Goal: Task Accomplishment & Management: Use online tool/utility

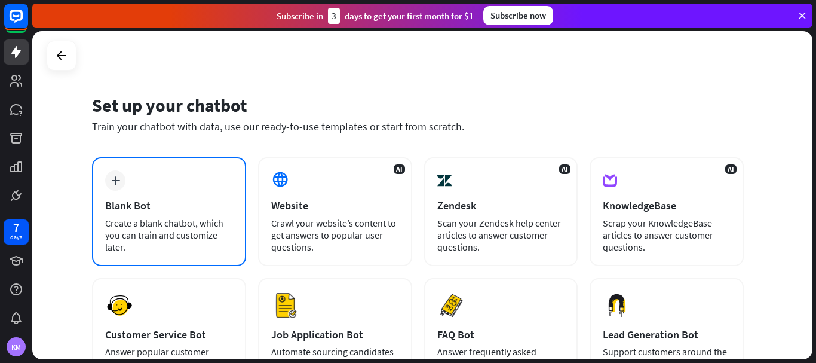
click at [165, 188] on div "plus Blank Bot Create a blank chatbot, which you can train and customize later." at bounding box center [169, 211] width 154 height 109
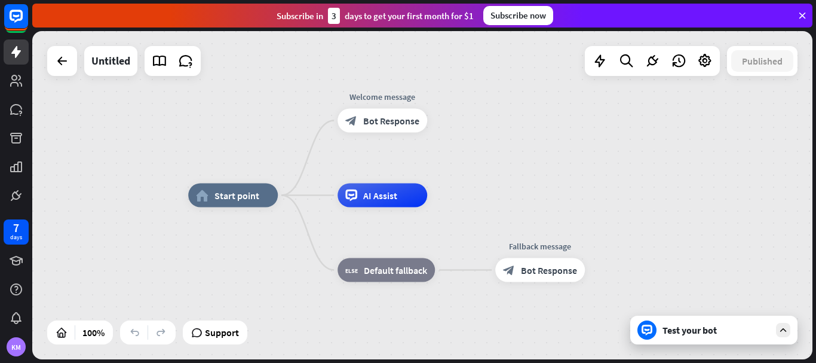
click at [700, 330] on div "Test your bot" at bounding box center [716, 330] width 108 height 12
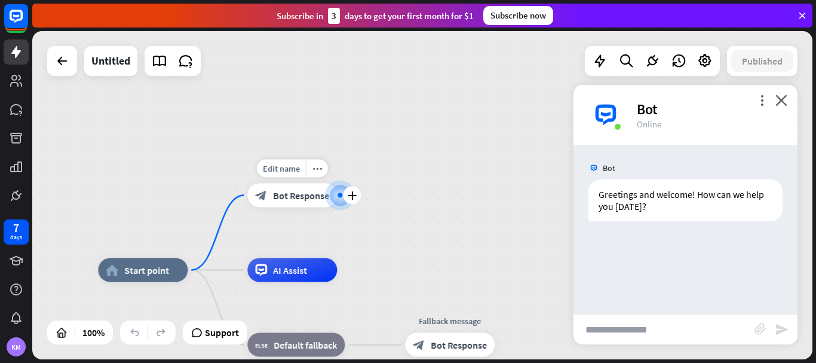
click at [291, 194] on span "Bot Response" at bounding box center [301, 195] width 56 height 12
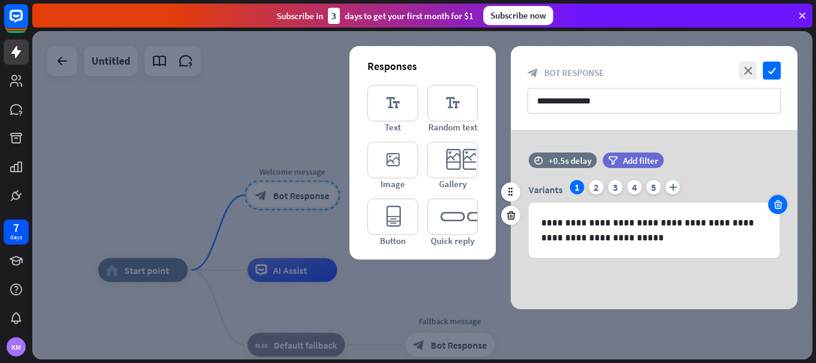
click at [780, 198] on div at bounding box center [777, 204] width 19 height 19
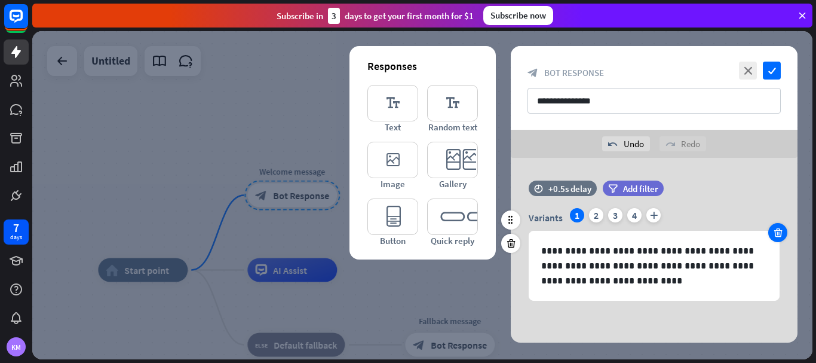
click at [781, 233] on icon at bounding box center [777, 232] width 11 height 11
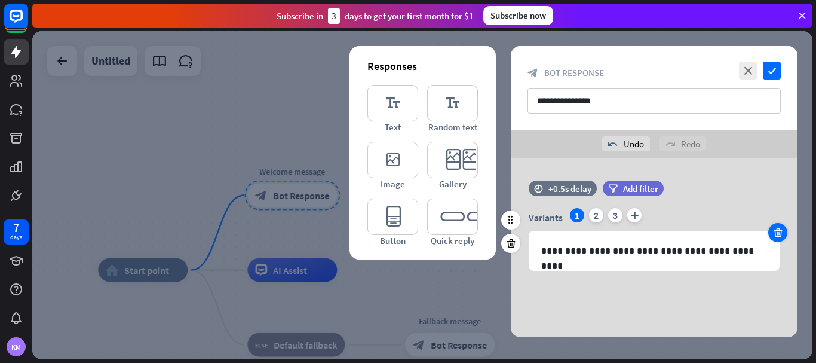
click at [781, 233] on icon at bounding box center [777, 232] width 11 height 11
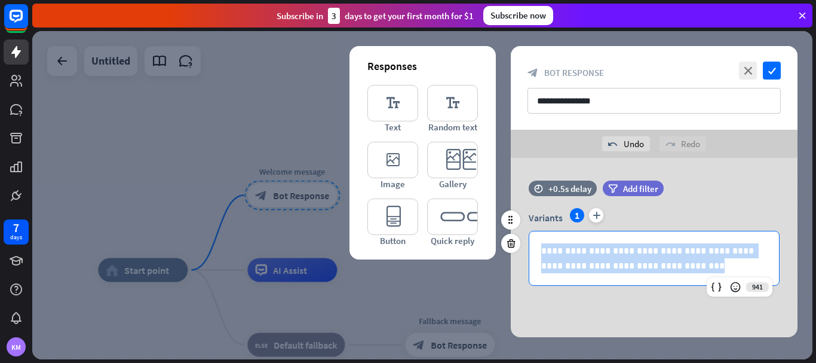
click at [781, 233] on div "**********" at bounding box center [654, 247] width 287 height 78
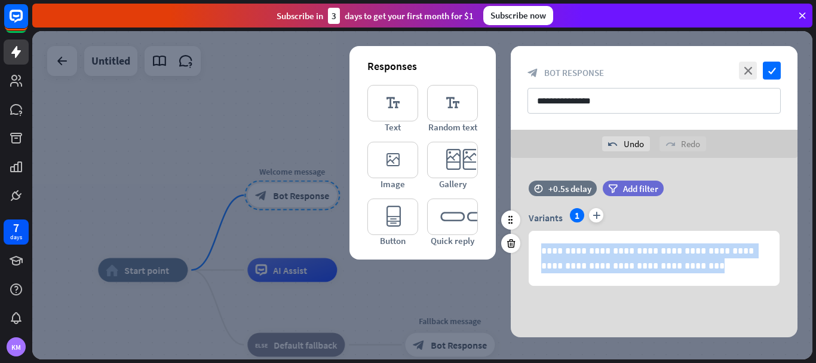
click at [781, 233] on div "**********" at bounding box center [654, 247] width 287 height 78
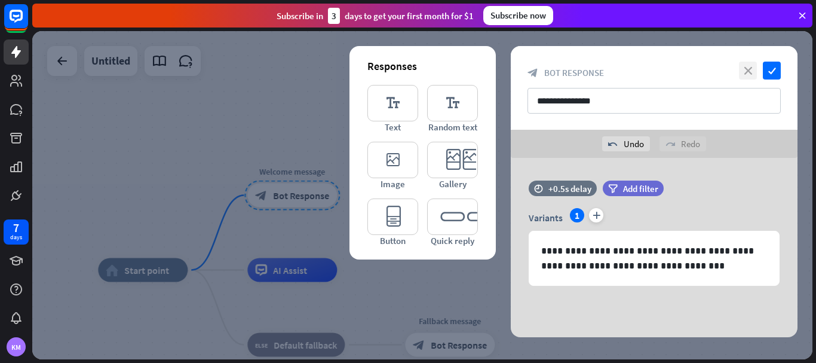
click at [750, 72] on icon "close" at bounding box center [748, 71] width 18 height 18
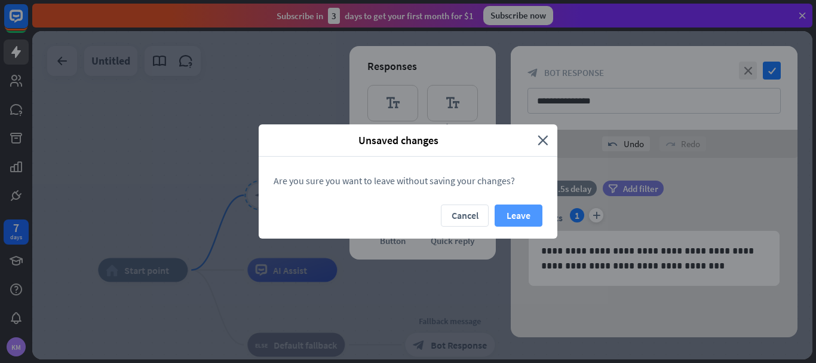
click at [505, 223] on button "Leave" at bounding box center [519, 215] width 48 height 22
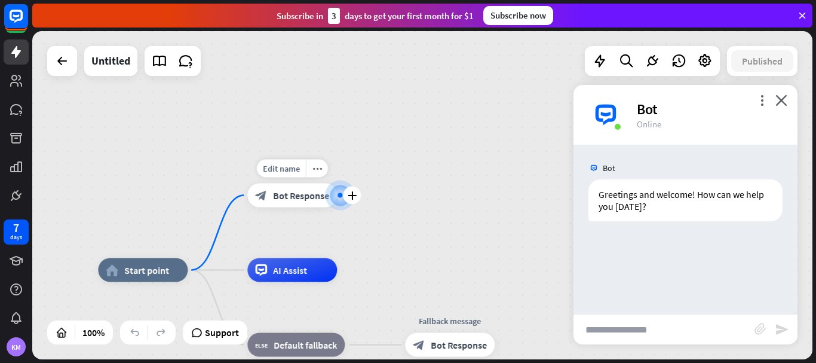
click at [294, 191] on span "Bot Response" at bounding box center [301, 195] width 56 height 12
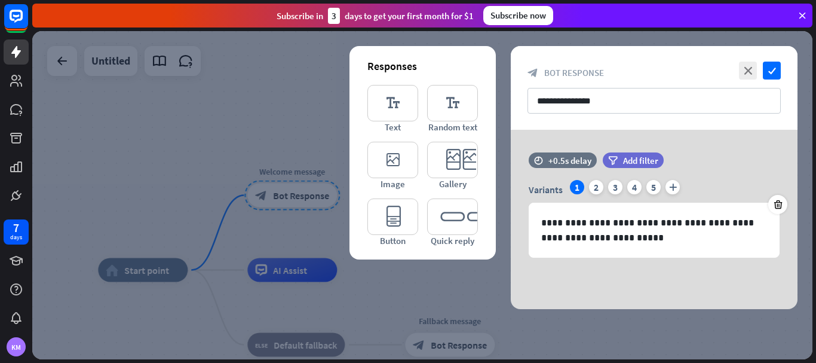
click at [265, 159] on div at bounding box center [422, 195] width 780 height 328
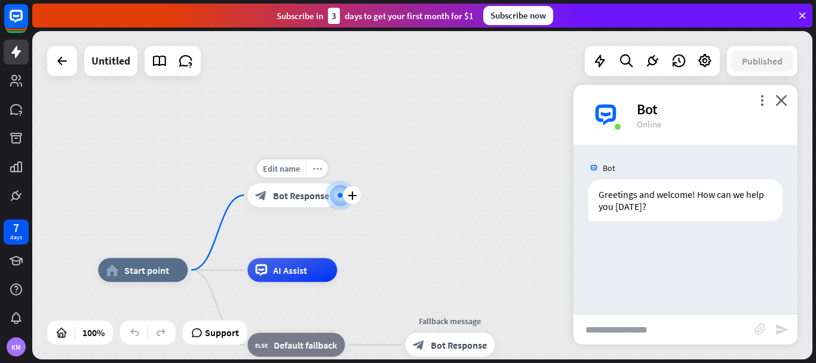
click at [312, 173] on div "more_horiz" at bounding box center [317, 168] width 22 height 18
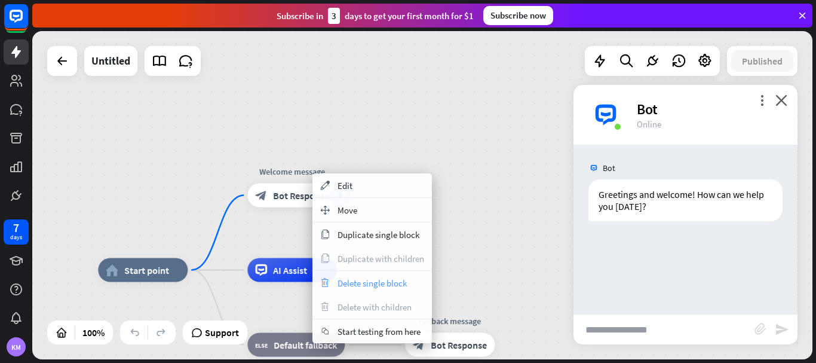
click at [348, 288] on span "Delete single block" at bounding box center [371, 282] width 69 height 11
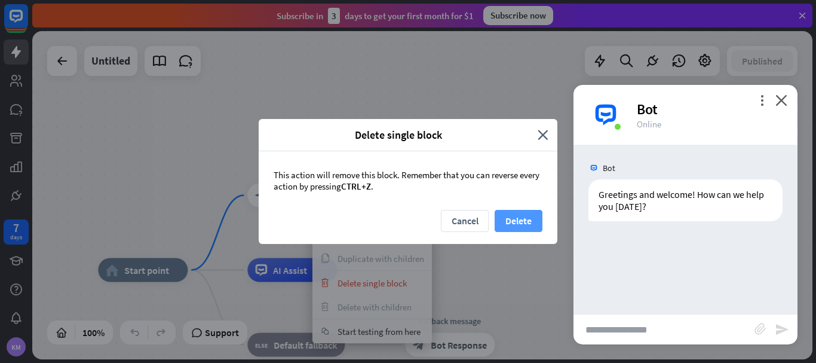
click at [500, 223] on button "Delete" at bounding box center [519, 221] width 48 height 22
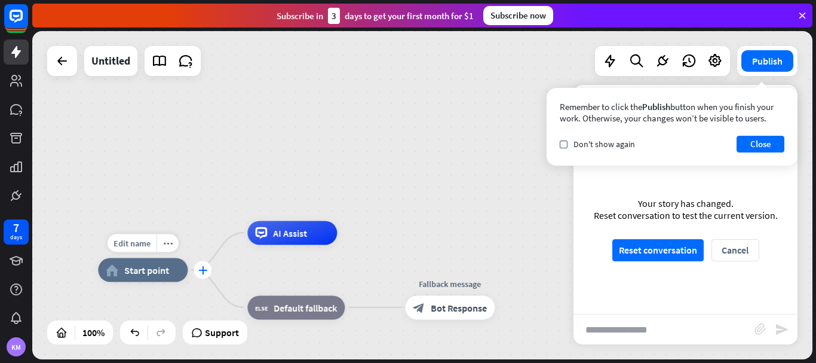
click at [205, 277] on div "plus" at bounding box center [203, 270] width 18 height 18
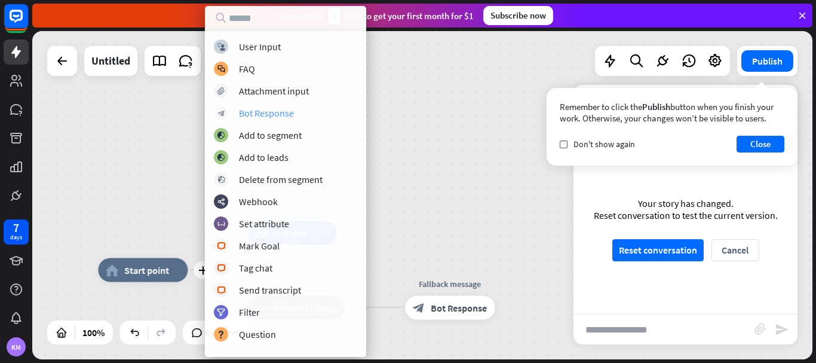
click at [251, 112] on div "Bot Response" at bounding box center [266, 113] width 55 height 12
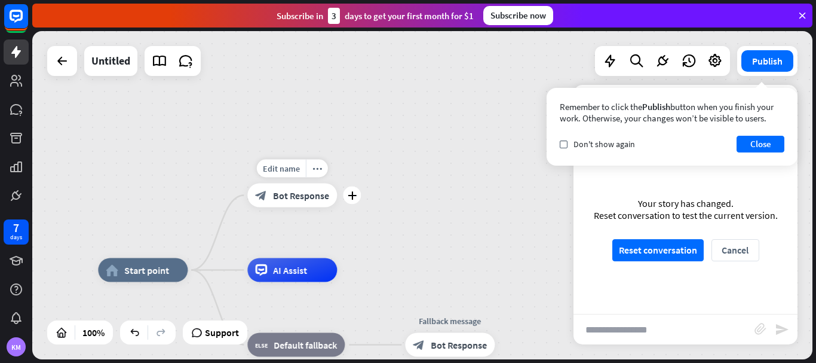
click at [298, 196] on span "Bot Response" at bounding box center [301, 195] width 56 height 12
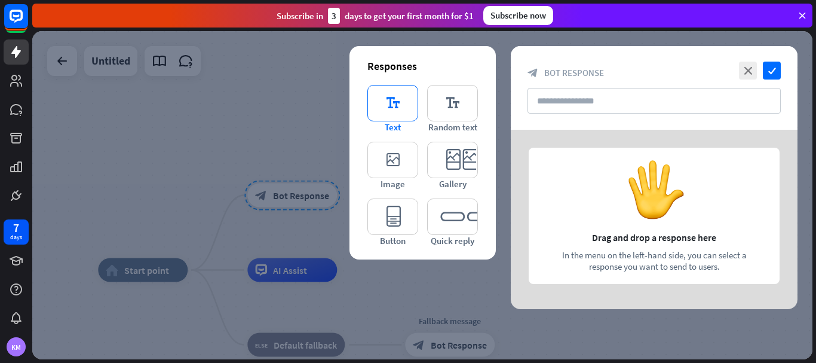
click at [393, 106] on icon "editor_text" at bounding box center [392, 103] width 51 height 36
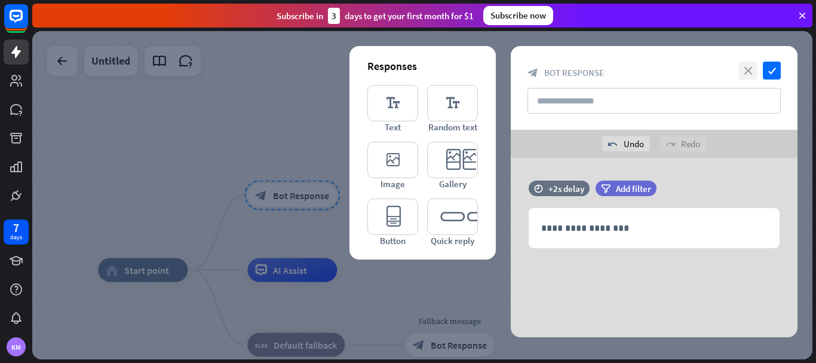
click at [751, 63] on icon "close" at bounding box center [748, 71] width 18 height 18
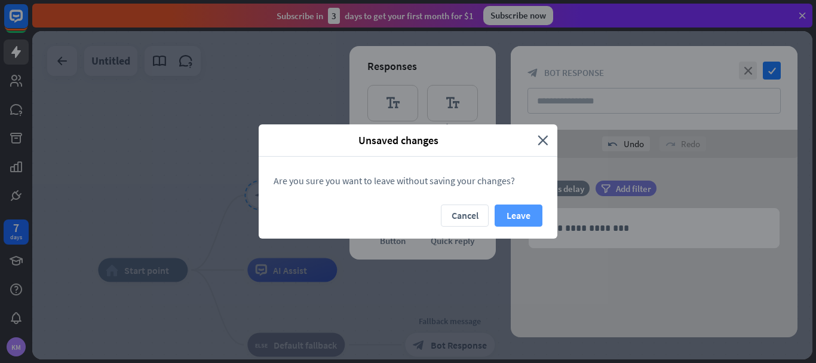
click at [520, 216] on button "Leave" at bounding box center [519, 215] width 48 height 22
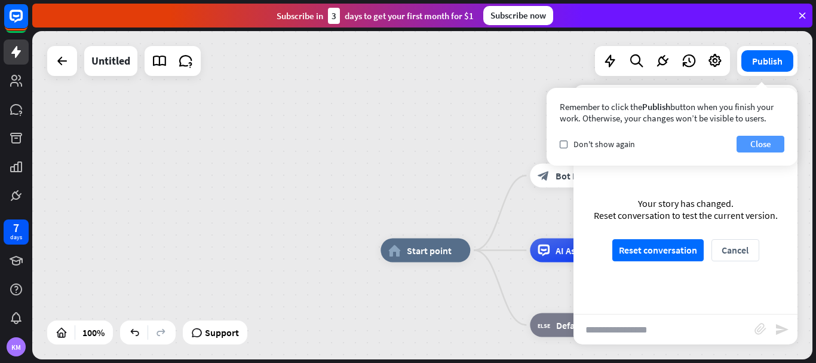
drag, startPoint x: 474, startPoint y: 159, endPoint x: 756, endPoint y: 142, distance: 282.5
click at [756, 142] on div "home_2 Start point block_bot_response Bot Response AI Assist block_fallback Def…" at bounding box center [422, 195] width 780 height 328
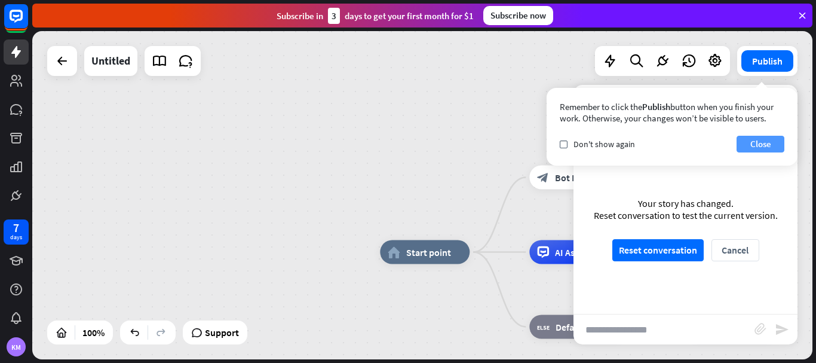
click at [756, 142] on button "Close" at bounding box center [761, 144] width 48 height 17
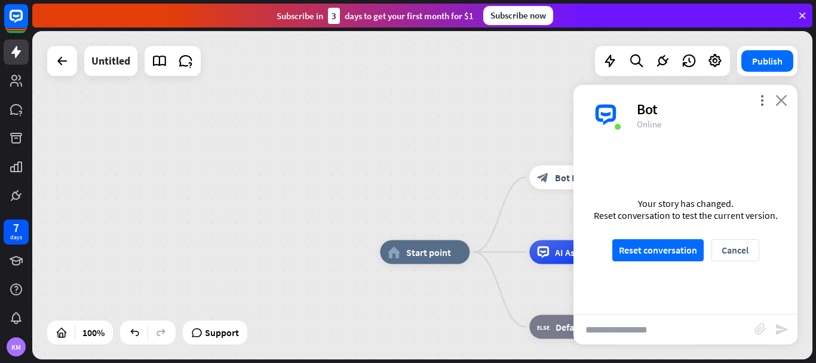
click at [781, 102] on icon "close" at bounding box center [781, 99] width 12 height 11
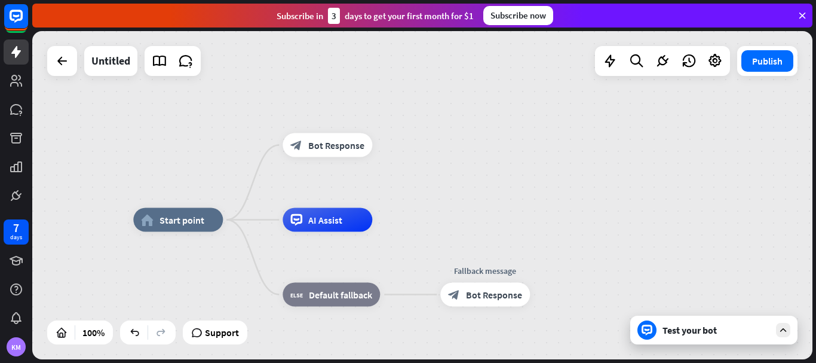
drag, startPoint x: 660, startPoint y: 121, endPoint x: 415, endPoint y: 90, distance: 247.5
click at [414, 90] on div "home_2 Start point block_bot_response Bot Response AI Assist block_fallback Def…" at bounding box center [422, 195] width 780 height 328
